Goal: Task Accomplishment & Management: Use online tool/utility

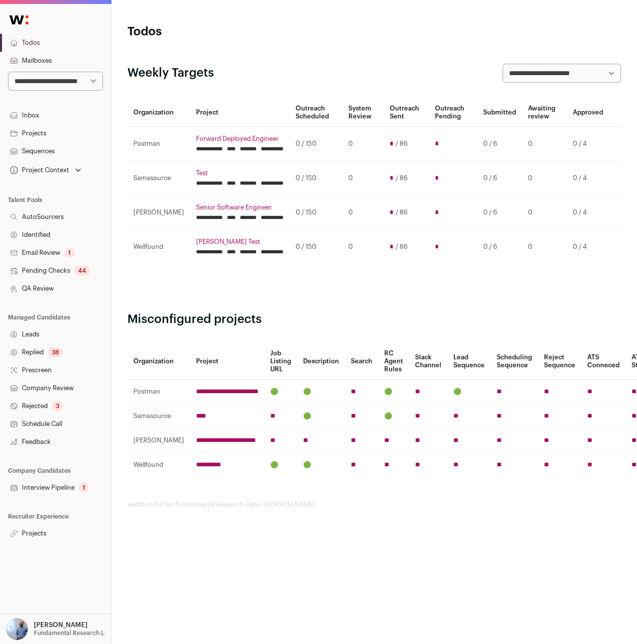
click at [41, 80] on select "**********" at bounding box center [55, 81] width 95 height 19
select select "*****"
click at [8, 72] on select "**********" at bounding box center [55, 81] width 95 height 19
click at [52, 629] on p "[PERSON_NAME]" at bounding box center [61, 625] width 54 height 8
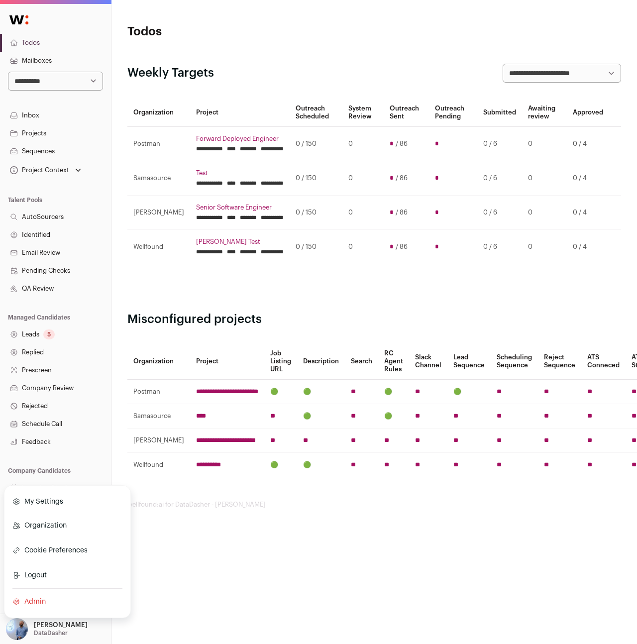
click at [51, 527] on link "Organization" at bounding box center [67, 526] width 110 height 22
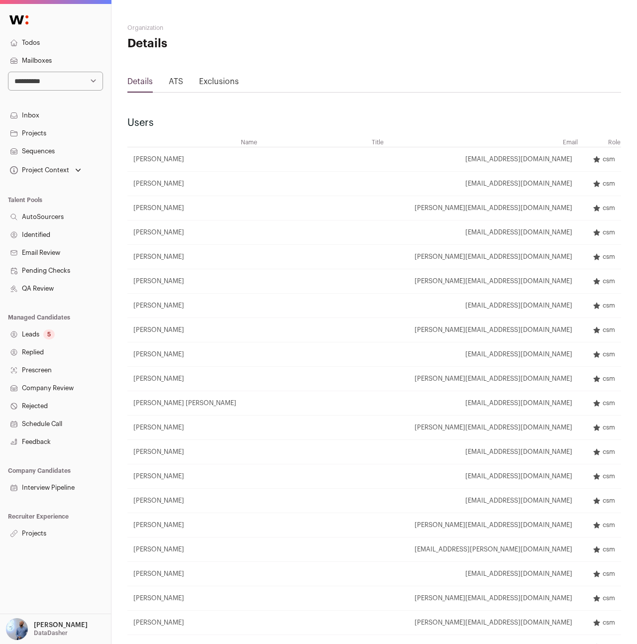
click at [212, 83] on link "Exclusions" at bounding box center [219, 82] width 40 height 8
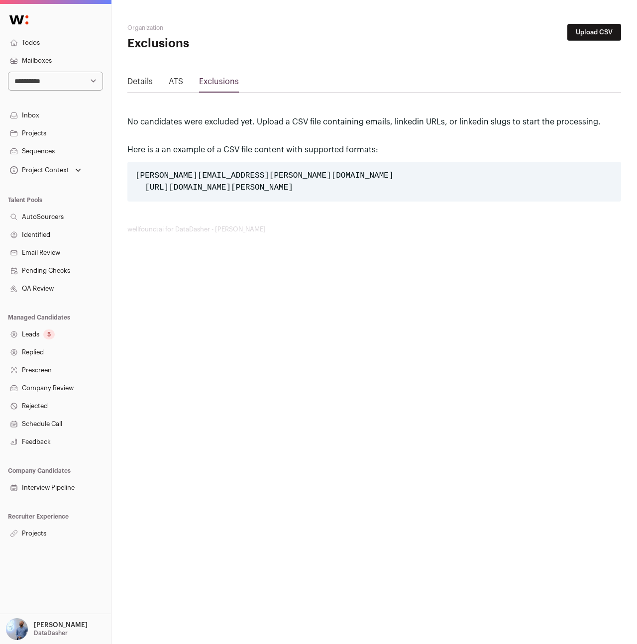
click at [33, 336] on link "Leads 5" at bounding box center [55, 335] width 111 height 18
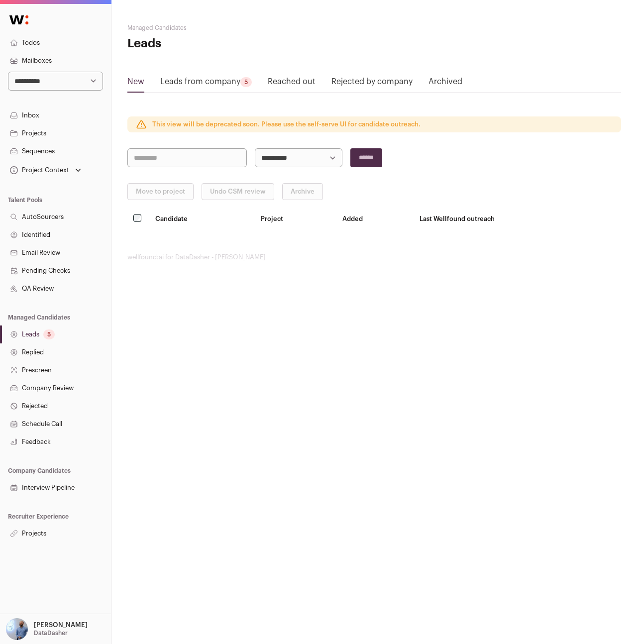
click at [146, 194] on div "Move to project Undo CSM review Archive" at bounding box center [374, 191] width 494 height 17
click at [139, 195] on div "Move to project Undo CSM review Archive" at bounding box center [374, 191] width 494 height 17
click at [35, 534] on link "Projects" at bounding box center [55, 534] width 111 height 18
click at [71, 121] on link "Inbox" at bounding box center [55, 116] width 111 height 18
click at [44, 627] on p "[PERSON_NAME]" at bounding box center [61, 625] width 54 height 8
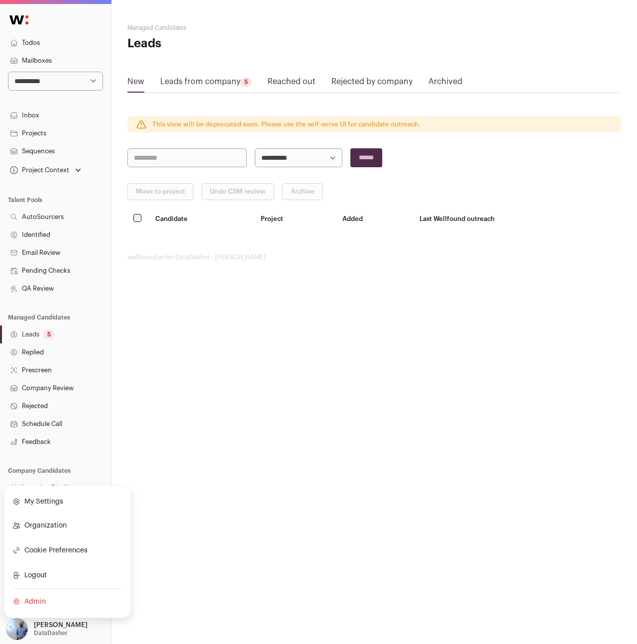
click at [263, 419] on html "**********" at bounding box center [318, 322] width 637 height 644
click at [26, 534] on link "Projects" at bounding box center [55, 534] width 111 height 18
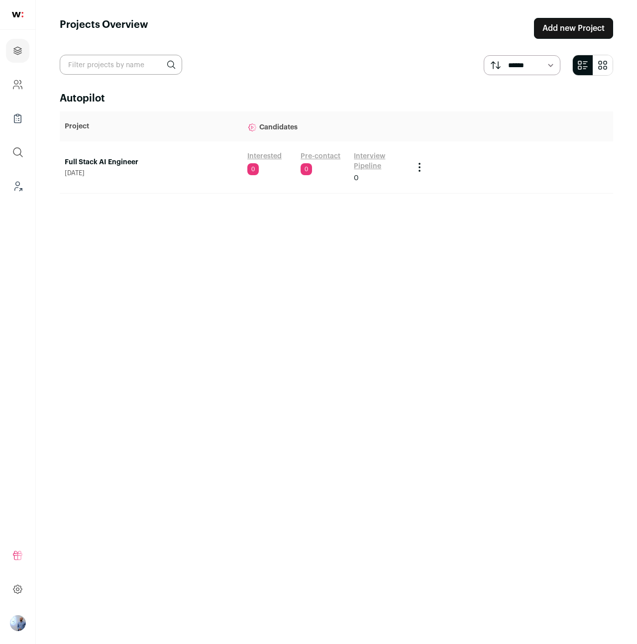
click at [123, 159] on link "Full Stack AI Engineer" at bounding box center [151, 162] width 173 height 10
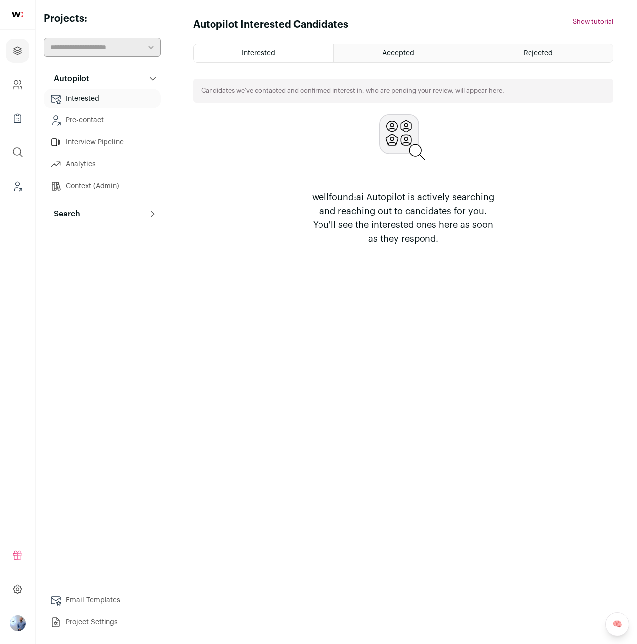
click at [101, 225] on div "Autopilot Autopilot Interested Pre-contact Interview Pipeline Analytics Context…" at bounding box center [102, 350] width 117 height 563
click at [110, 218] on button "Search" at bounding box center [102, 214] width 117 height 20
click at [109, 278] on link "Prospects" at bounding box center [102, 282] width 117 height 20
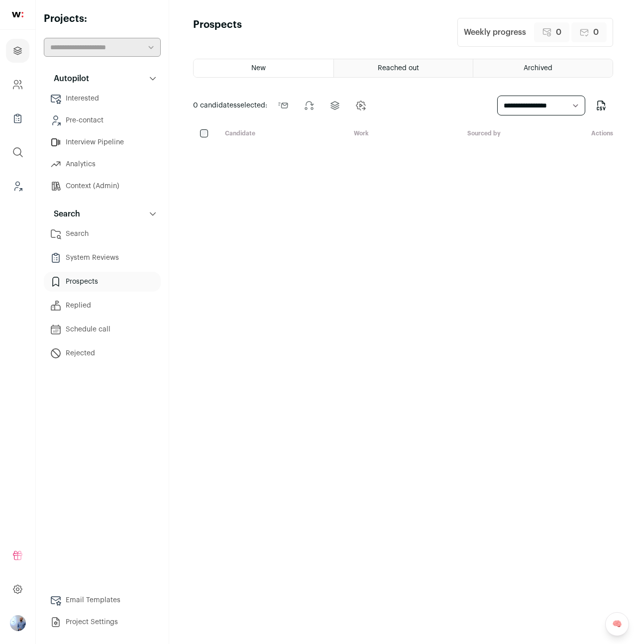
click at [88, 118] on link "Pre-contact" at bounding box center [102, 120] width 117 height 20
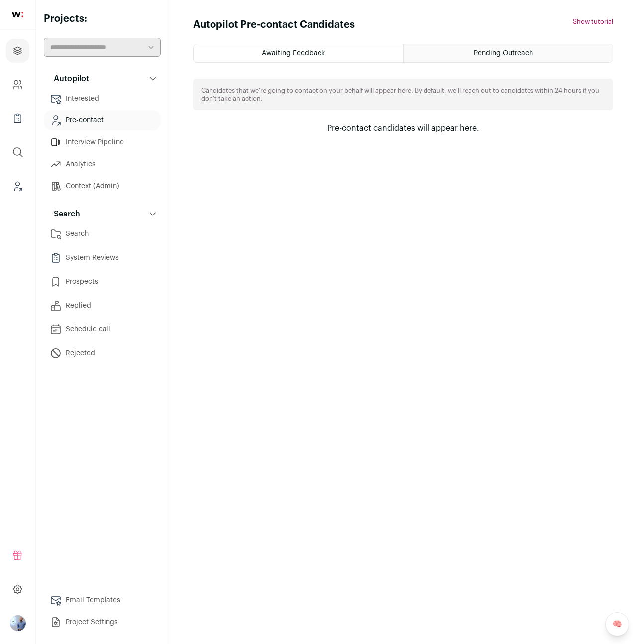
click at [479, 61] on div "Pending Outreach" at bounding box center [508, 53] width 209 height 18
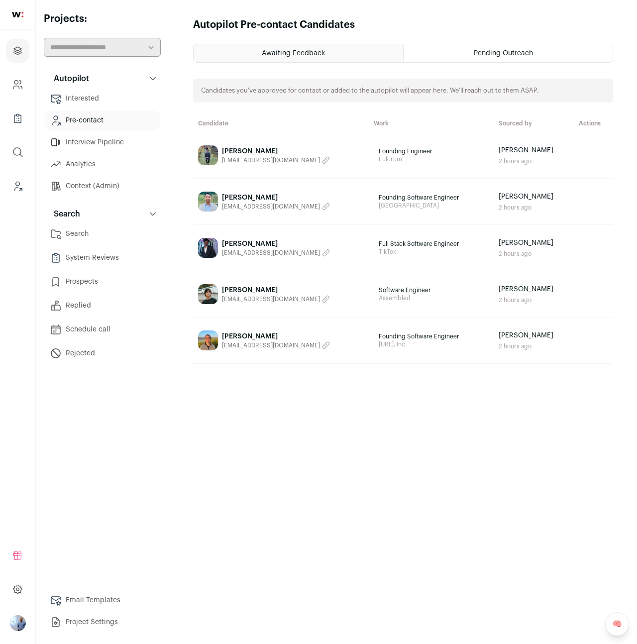
click at [118, 277] on link "Prospects" at bounding box center [102, 282] width 117 height 20
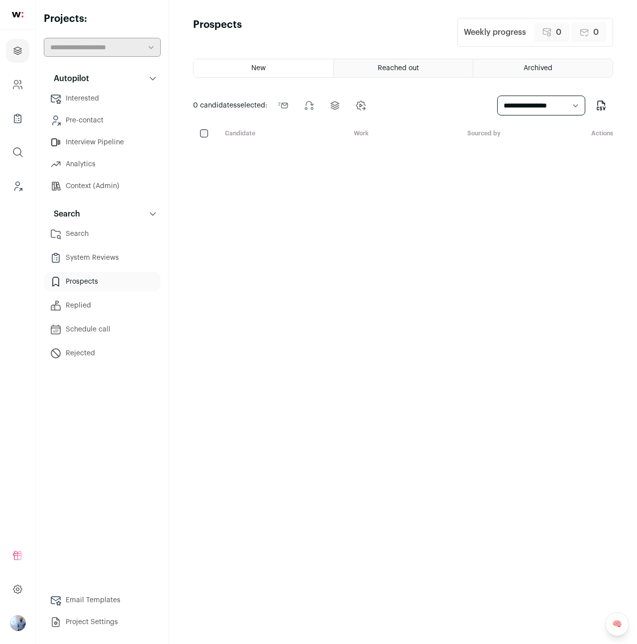
click at [106, 124] on link "Pre-contact" at bounding box center [102, 120] width 117 height 20
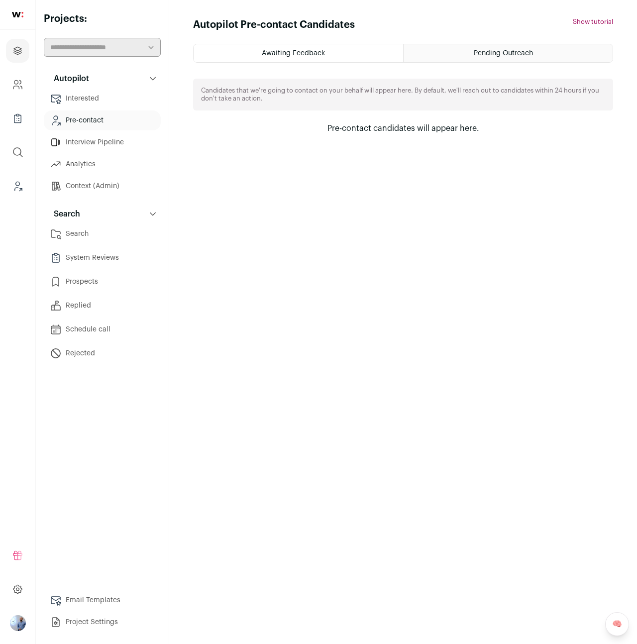
click at [96, 120] on link "Pre-contact" at bounding box center [102, 120] width 117 height 20
click at [329, 53] on div "Awaiting Feedback" at bounding box center [299, 53] width 210 height 18
click at [499, 62] on ul "Awaiting Feedback Pending Outreach" at bounding box center [403, 53] width 420 height 19
click at [499, 55] on span "Pending Outreach" at bounding box center [503, 53] width 59 height 7
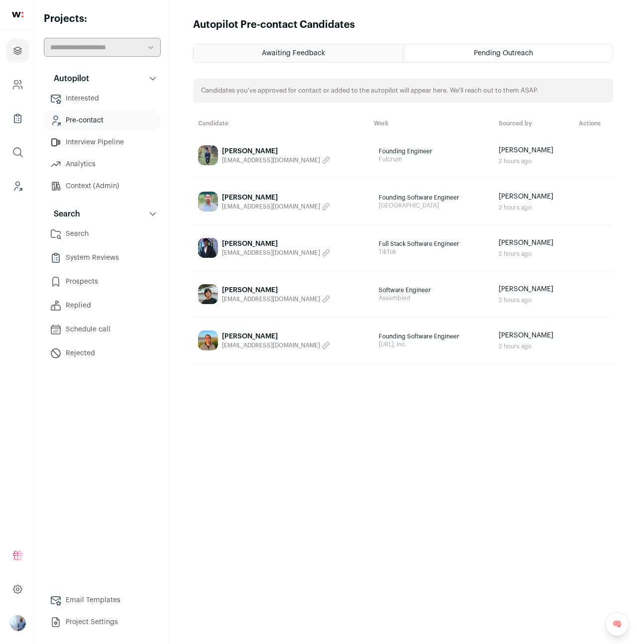
click at [499, 55] on html "Projects Company and ATS Settings Company Lists (Experimental) Global Search Le…" at bounding box center [318, 322] width 637 height 644
click at [499, 55] on span "Pending Outreach" at bounding box center [503, 53] width 59 height 7
click at [518, 51] on span "Pending Outreach" at bounding box center [503, 53] width 59 height 7
click at [94, 265] on link "System Reviews" at bounding box center [102, 258] width 117 height 20
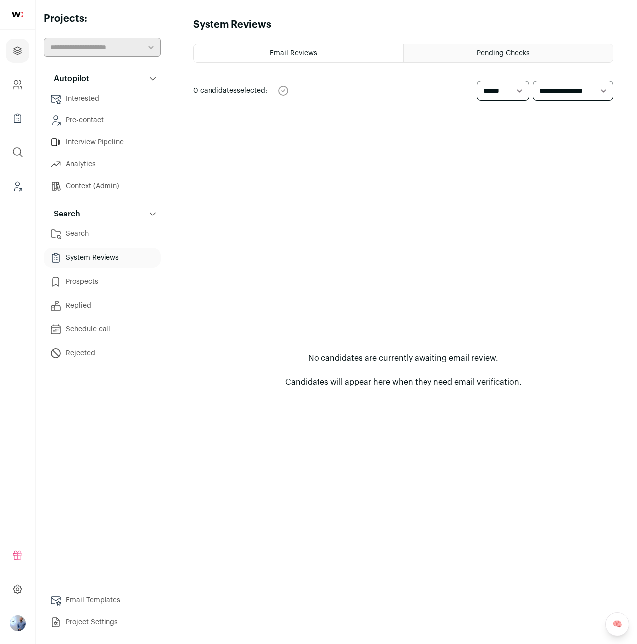
click at [85, 285] on link "Prospects" at bounding box center [102, 282] width 117 height 20
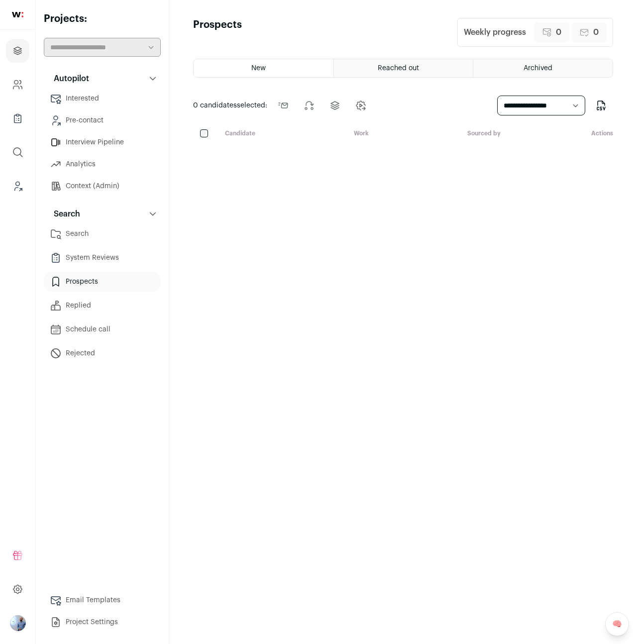
click at [68, 184] on link "Context (Admin)" at bounding box center [102, 186] width 117 height 20
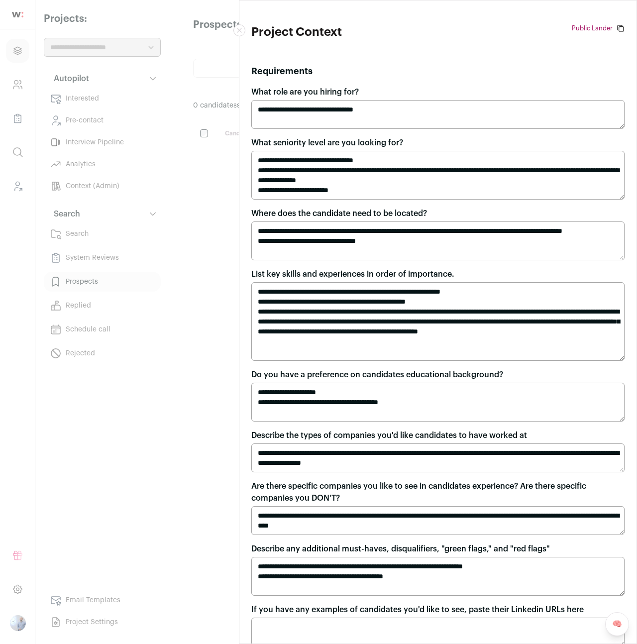
click at [134, 140] on div "**********" at bounding box center [318, 322] width 637 height 644
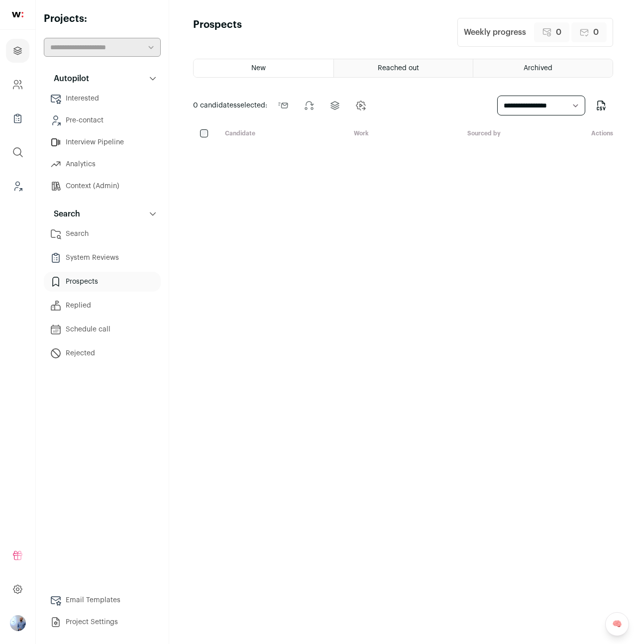
click at [134, 139] on link "Interview Pipeline" at bounding box center [102, 142] width 117 height 20
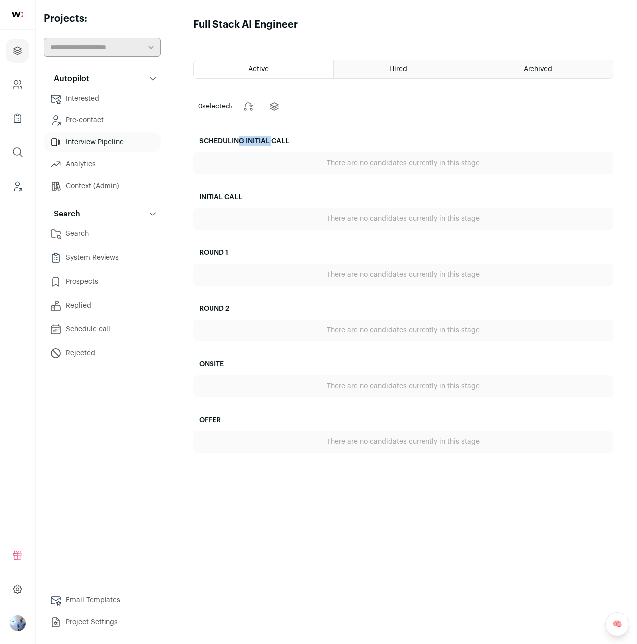
click at [133, 139] on html "Projects Company and ATS Settings Company Lists (Experimental) Global Search Le…" at bounding box center [318, 322] width 637 height 644
click at [109, 122] on link "Pre-contact" at bounding box center [102, 120] width 117 height 20
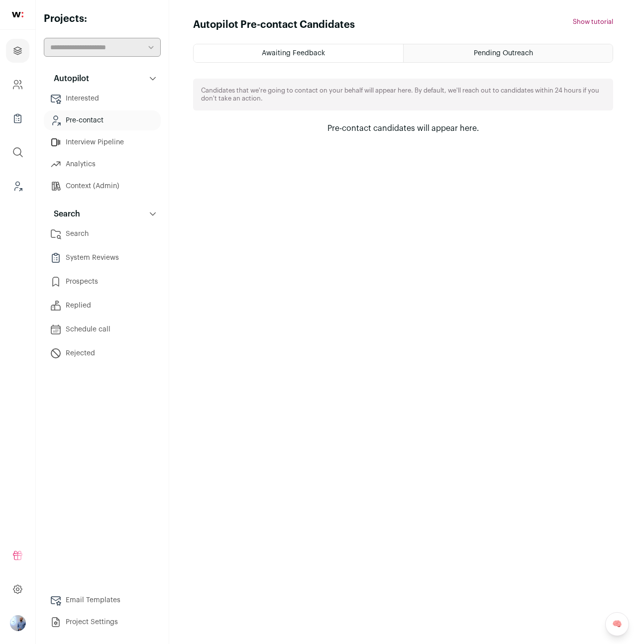
click at [481, 53] on span "Pending Outreach" at bounding box center [503, 53] width 59 height 7
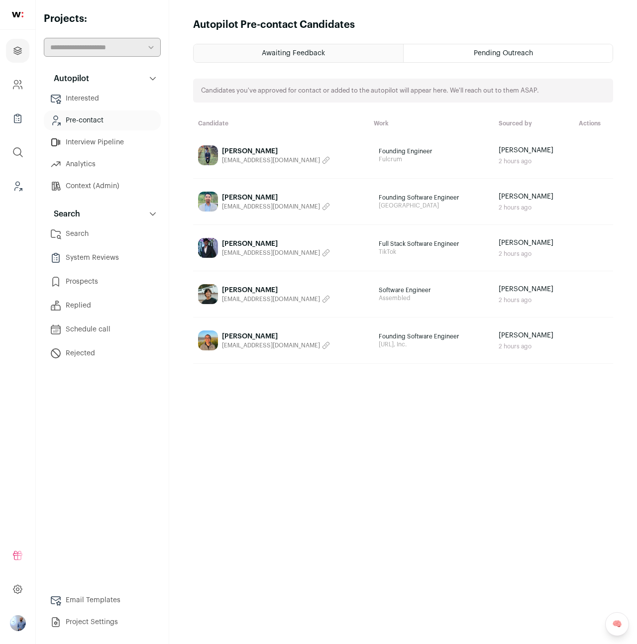
click at [483, 48] on div "Pending Outreach" at bounding box center [508, 53] width 209 height 18
click at [226, 151] on div "Avi Agarwal" at bounding box center [276, 151] width 108 height 10
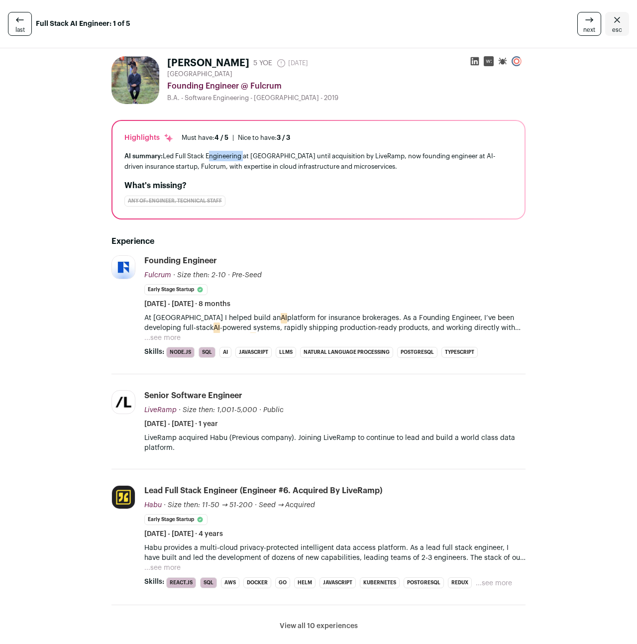
click at [226, 151] on div "AI summary: Led Full Stack Engineering at Habu until acquisition by LiveRamp, n…" at bounding box center [318, 161] width 388 height 21
click at [619, 22] on icon "Close" at bounding box center [617, 19] width 6 height 5
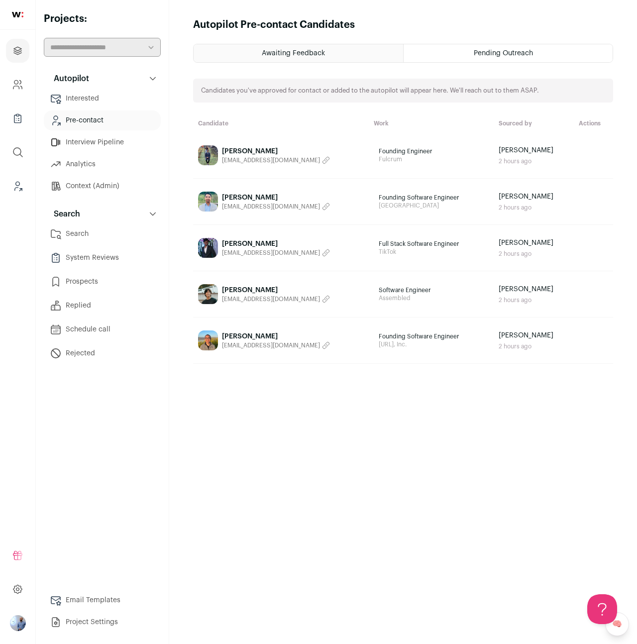
click at [546, 76] on div "Awaiting Feedback Pending Outreach Candidates you've approved for contact or ad…" at bounding box center [403, 335] width 420 height 582
click at [105, 284] on link "Prospects" at bounding box center [102, 282] width 117 height 20
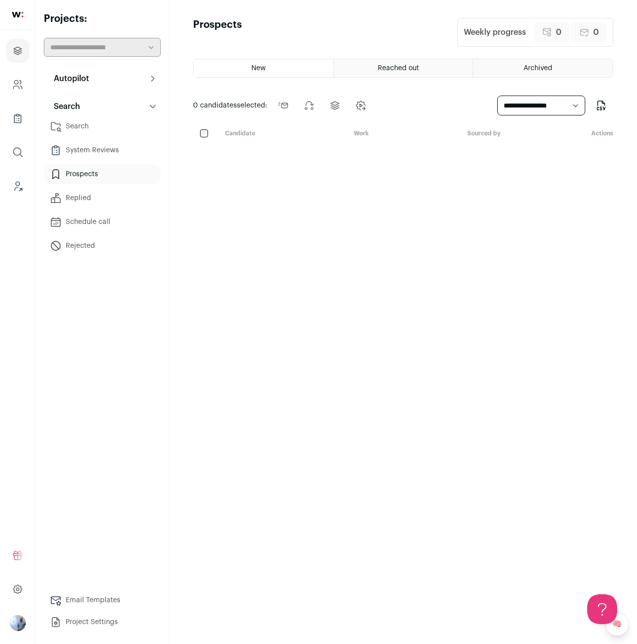
click at [533, 107] on select "**********" at bounding box center [541, 106] width 89 height 20
select select "***"
click at [497, 96] on select "**********" at bounding box center [541, 106] width 89 height 20
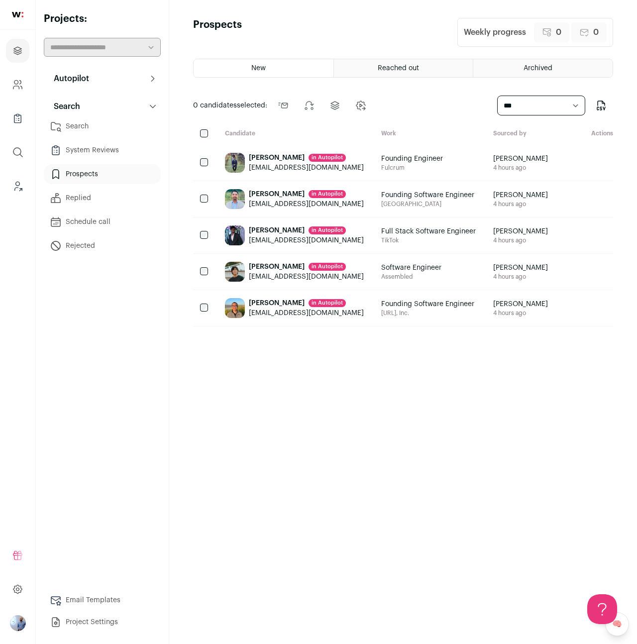
click at [527, 116] on div "**********" at bounding box center [555, 106] width 116 height 24
click at [451, 128] on div "New Reached out Archived 0 candidates selected: Send outreach Change stage Chan…" at bounding box center [403, 342] width 420 height 567
